Goal: Task Accomplishment & Management: Manage account settings

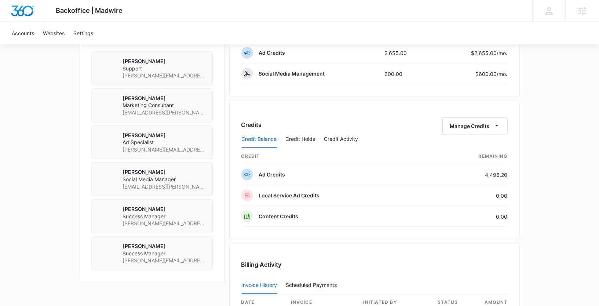
scroll to position [567, 0]
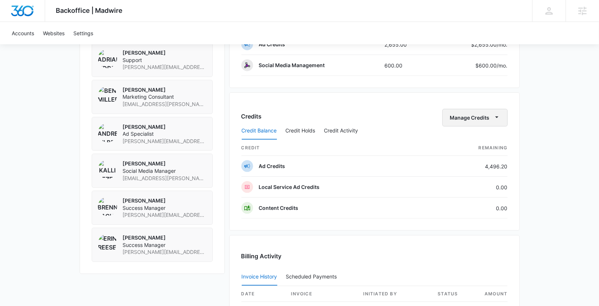
click at [486, 115] on button "Manage Credits" at bounding box center [474, 118] width 65 height 18
click at [466, 133] on button "Transfer Credits" at bounding box center [475, 137] width 65 height 11
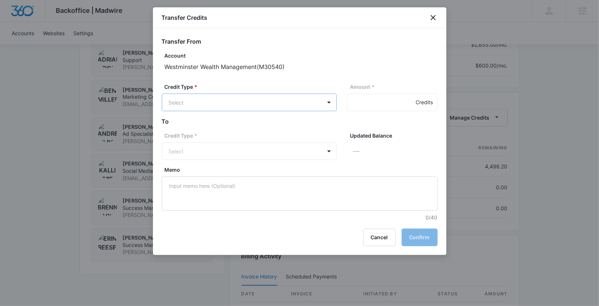
click at [235, 130] on p "Ad Credits (4496.20 Credits)" at bounding box center [223, 130] width 70 height 8
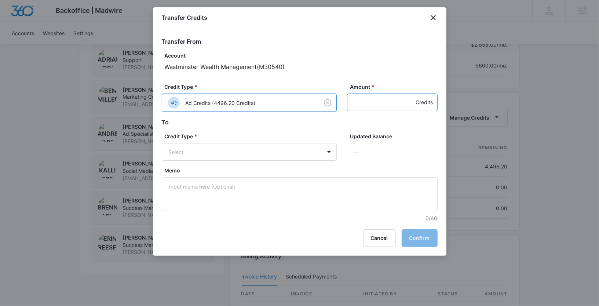
click at [357, 103] on input "Amount *" at bounding box center [392, 102] width 91 height 18
type input "200"
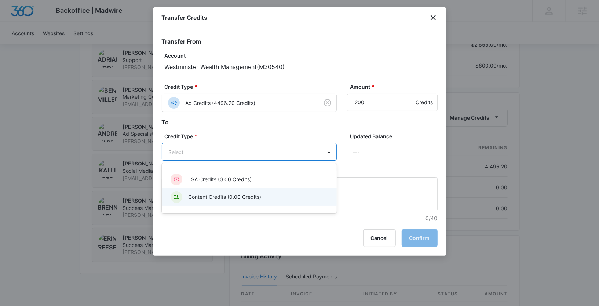
click at [258, 190] on div "Content Credits (0.00 Credits)" at bounding box center [249, 197] width 175 height 18
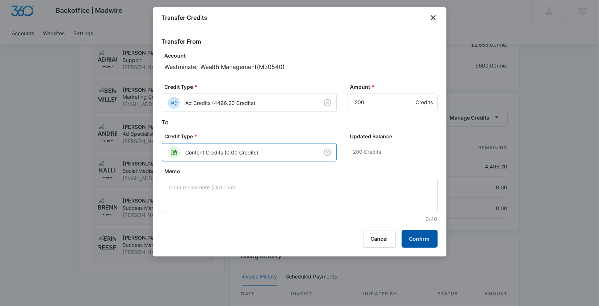
click at [411, 234] on button "Confirm" at bounding box center [419, 239] width 36 height 18
